Goal: Task Accomplishment & Management: Manage account settings

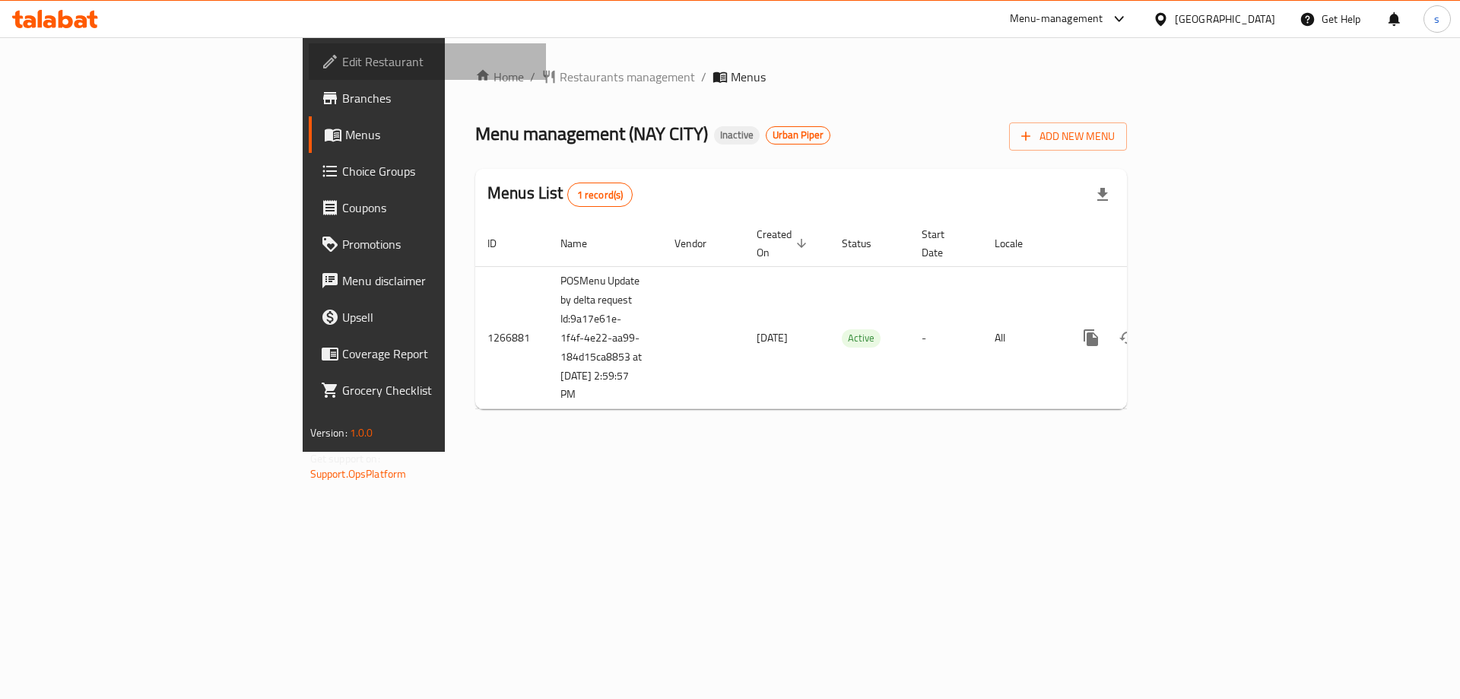
click at [342, 57] on span "Edit Restaurant" at bounding box center [438, 61] width 192 height 18
click at [851, 103] on div "Home / Restaurants management / Menus Menu management ( NAY CITY ) Inactive Urb…" at bounding box center [801, 245] width 652 height 354
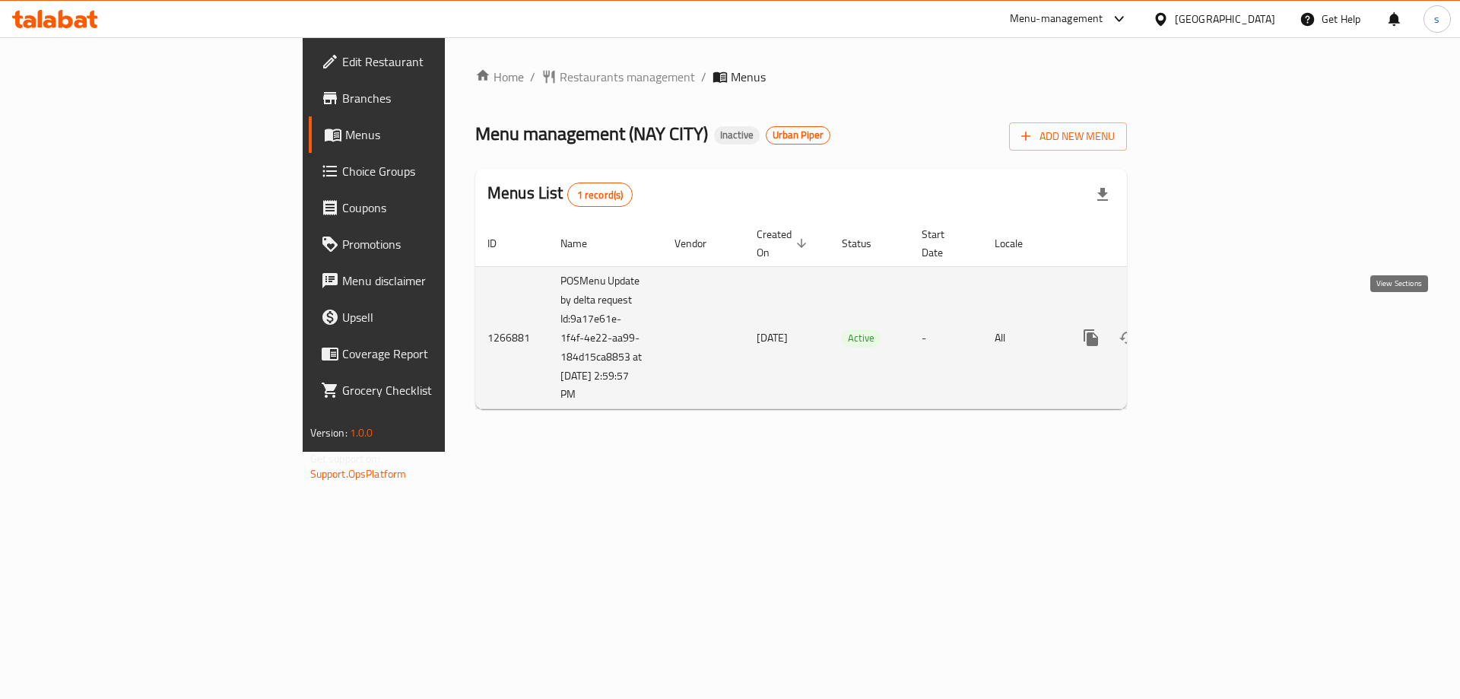
click at [1210, 328] on icon "enhanced table" at bounding box center [1200, 337] width 18 height 18
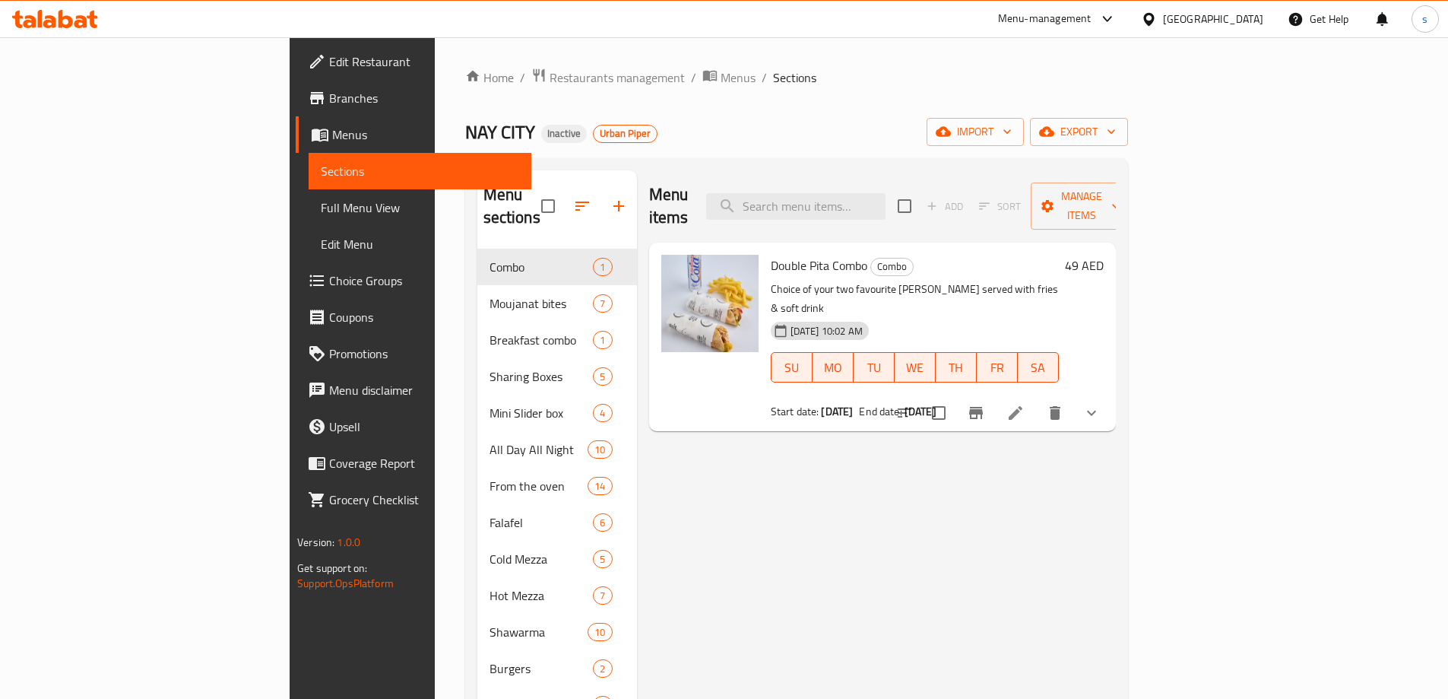
click at [830, 67] on div "Home / Restaurants management / Menus / Sections NAY CITY Inactive Urban Piper …" at bounding box center [797, 696] width 724 height 1318
click at [332, 132] on span "Menus" at bounding box center [425, 134] width 187 height 18
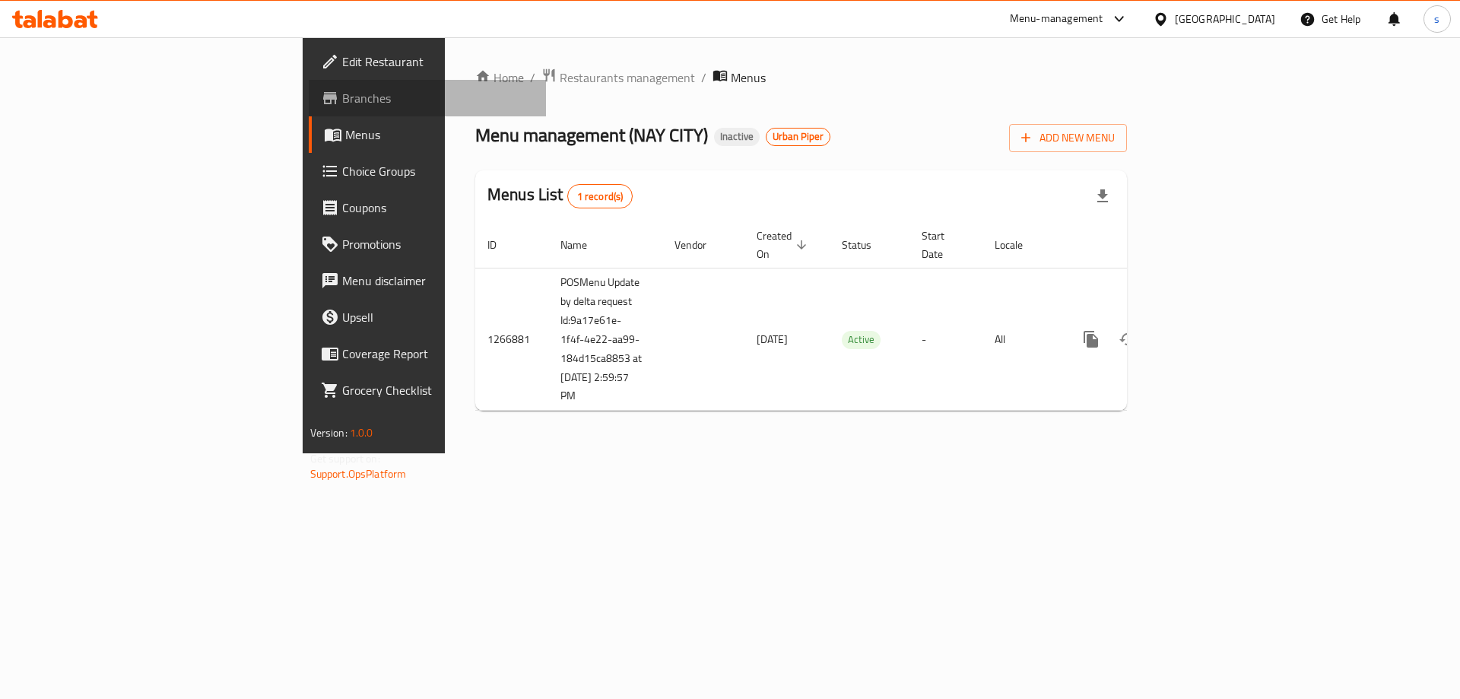
click at [342, 89] on span "Branches" at bounding box center [438, 98] width 192 height 18
